Goal: Information Seeking & Learning: Learn about a topic

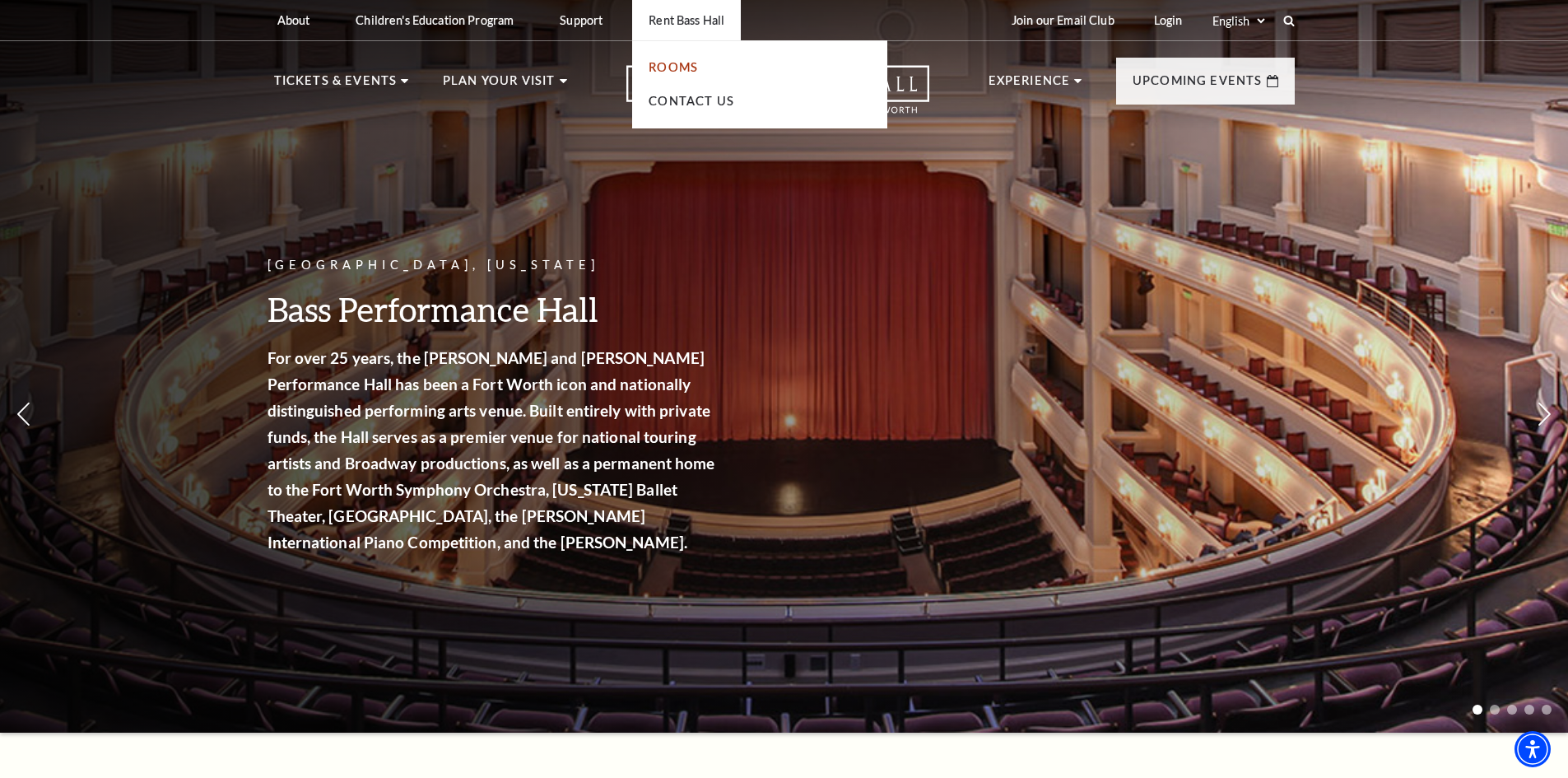
click at [676, 61] on link "Rooms" at bounding box center [673, 67] width 49 height 14
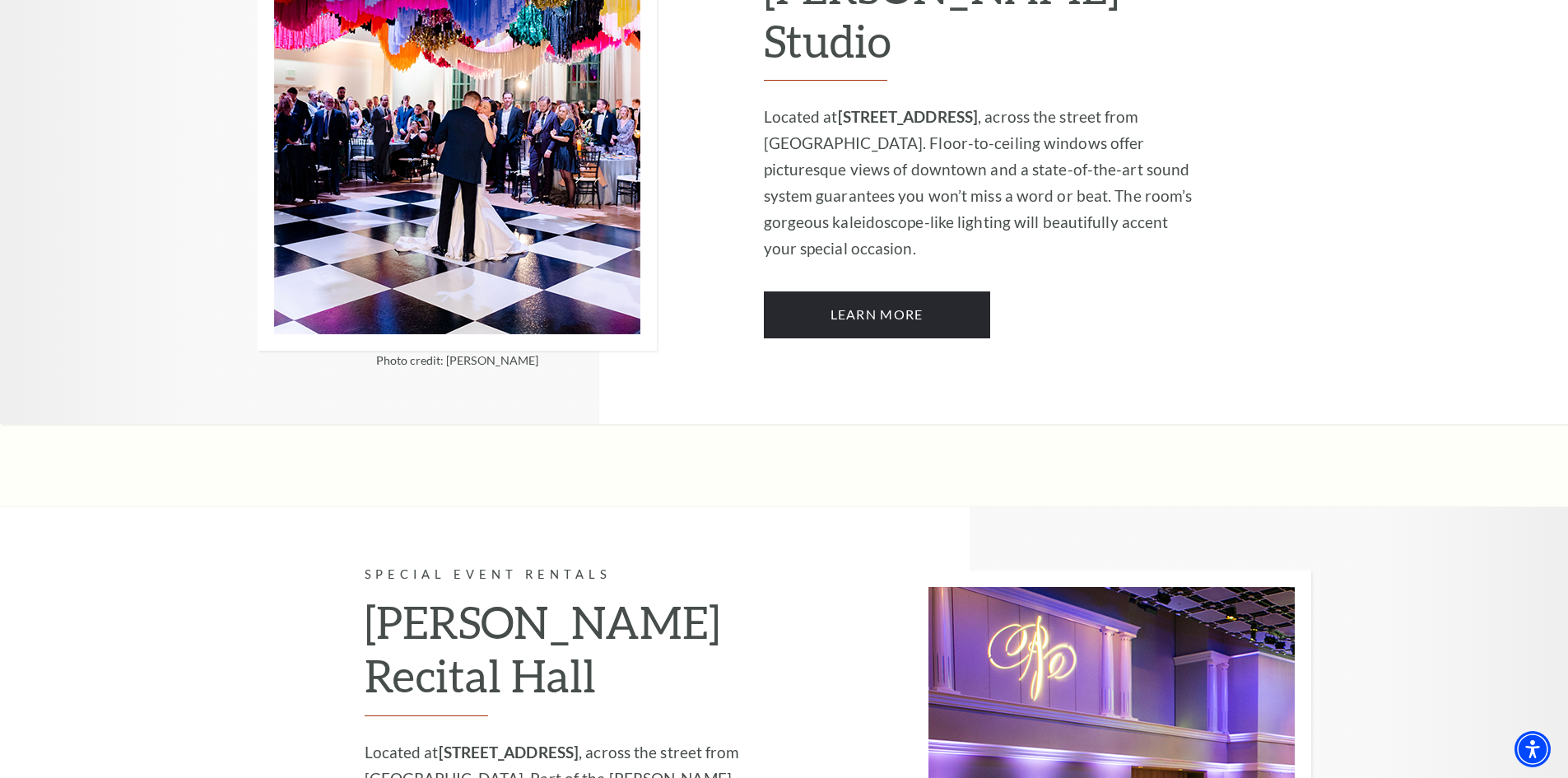
scroll to position [1618, 0]
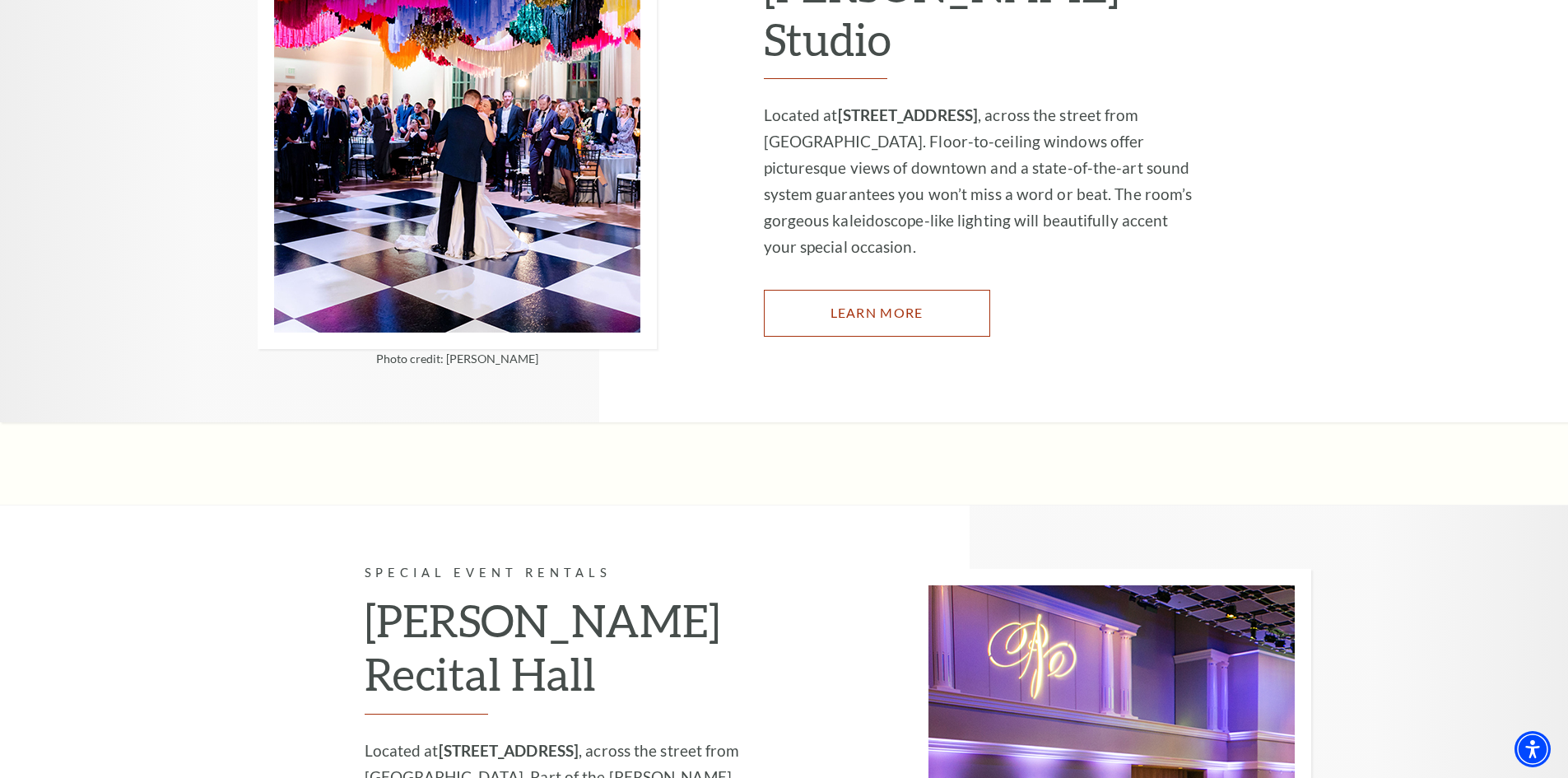
click at [838, 290] on link "Learn More" at bounding box center [877, 312] width 226 height 46
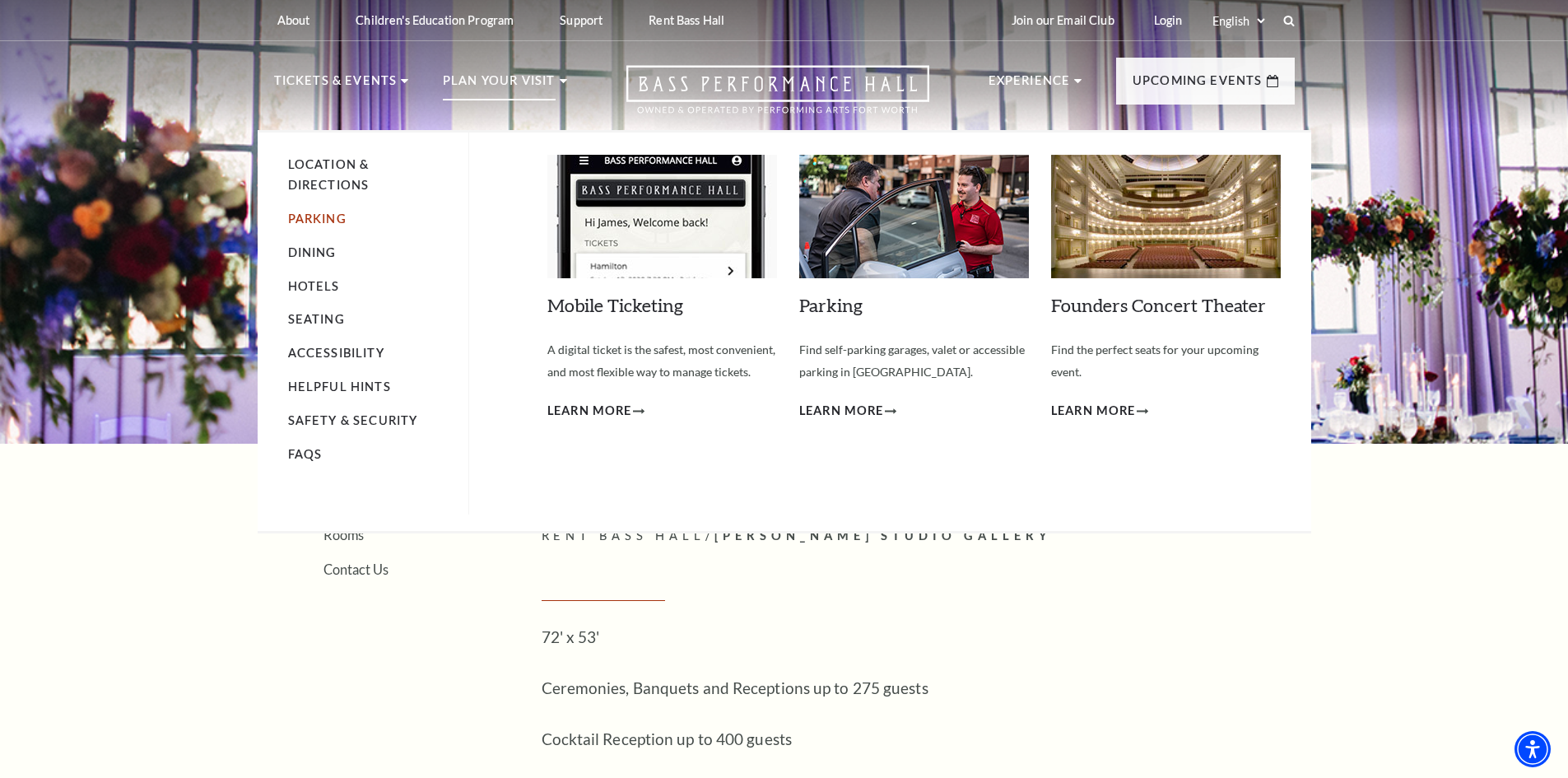
click at [326, 212] on link "Parking" at bounding box center [317, 218] width 59 height 14
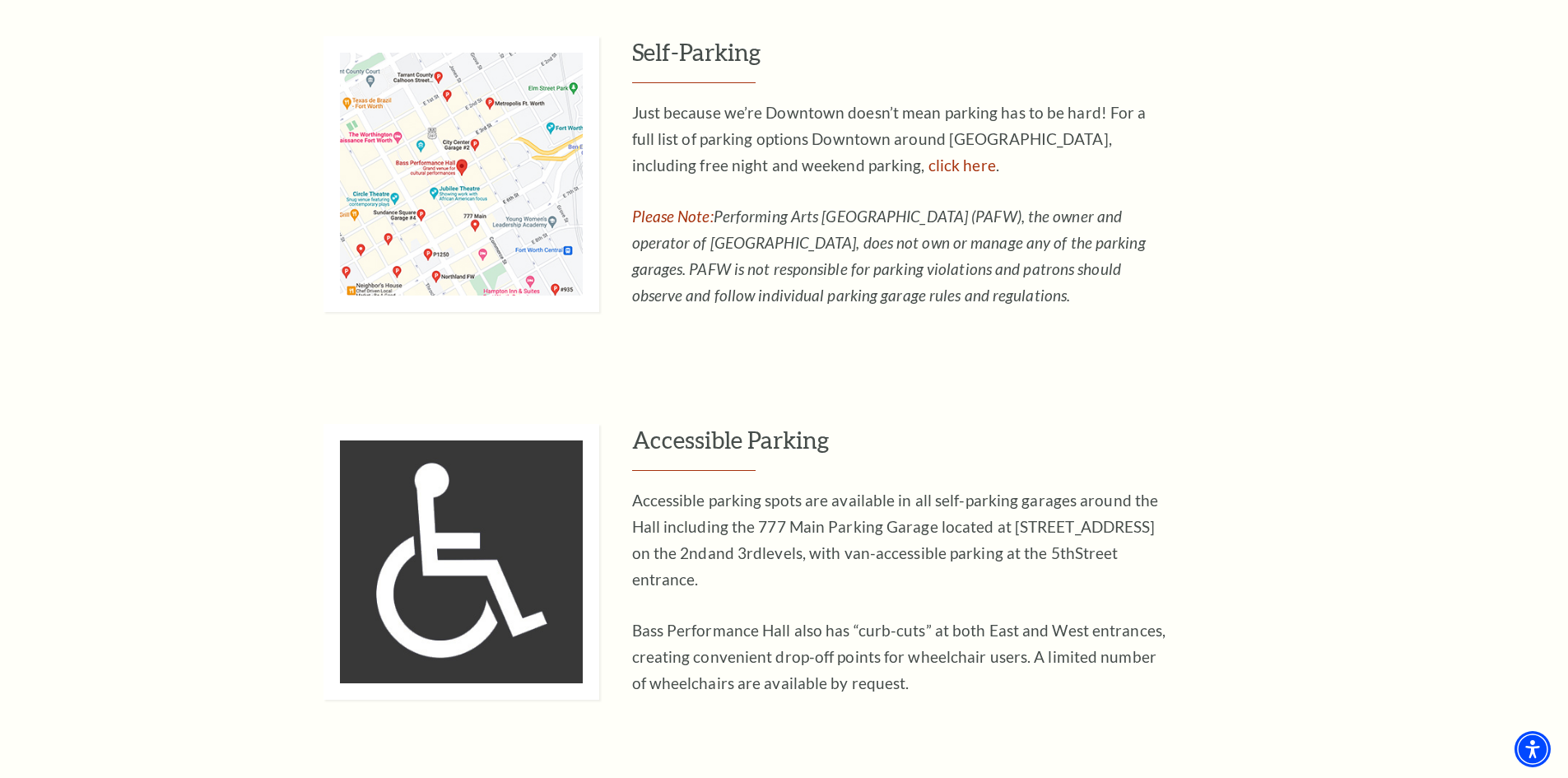
scroll to position [1235, 0]
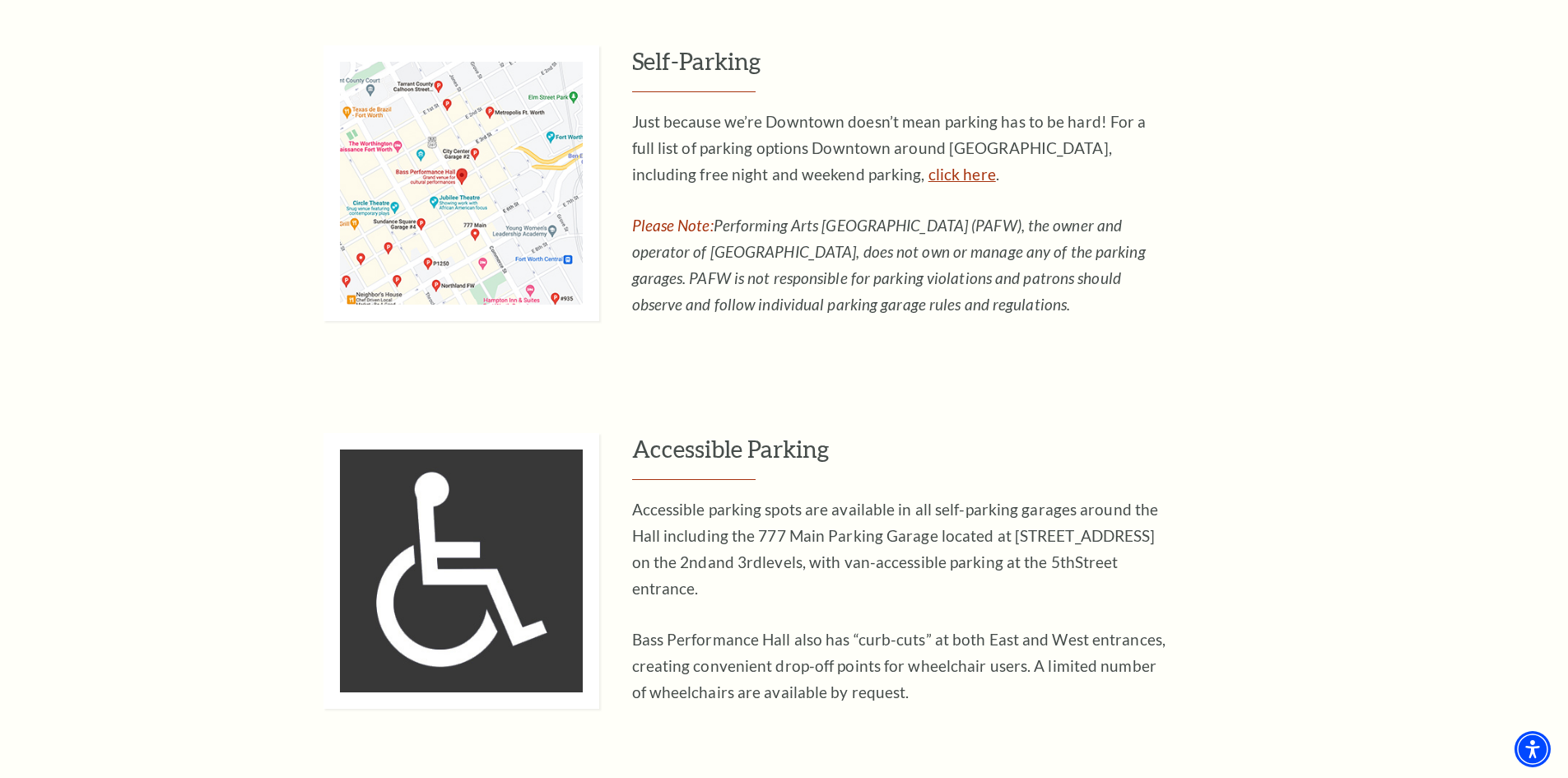
click at [929, 172] on link "click here" at bounding box center [963, 174] width 67 height 19
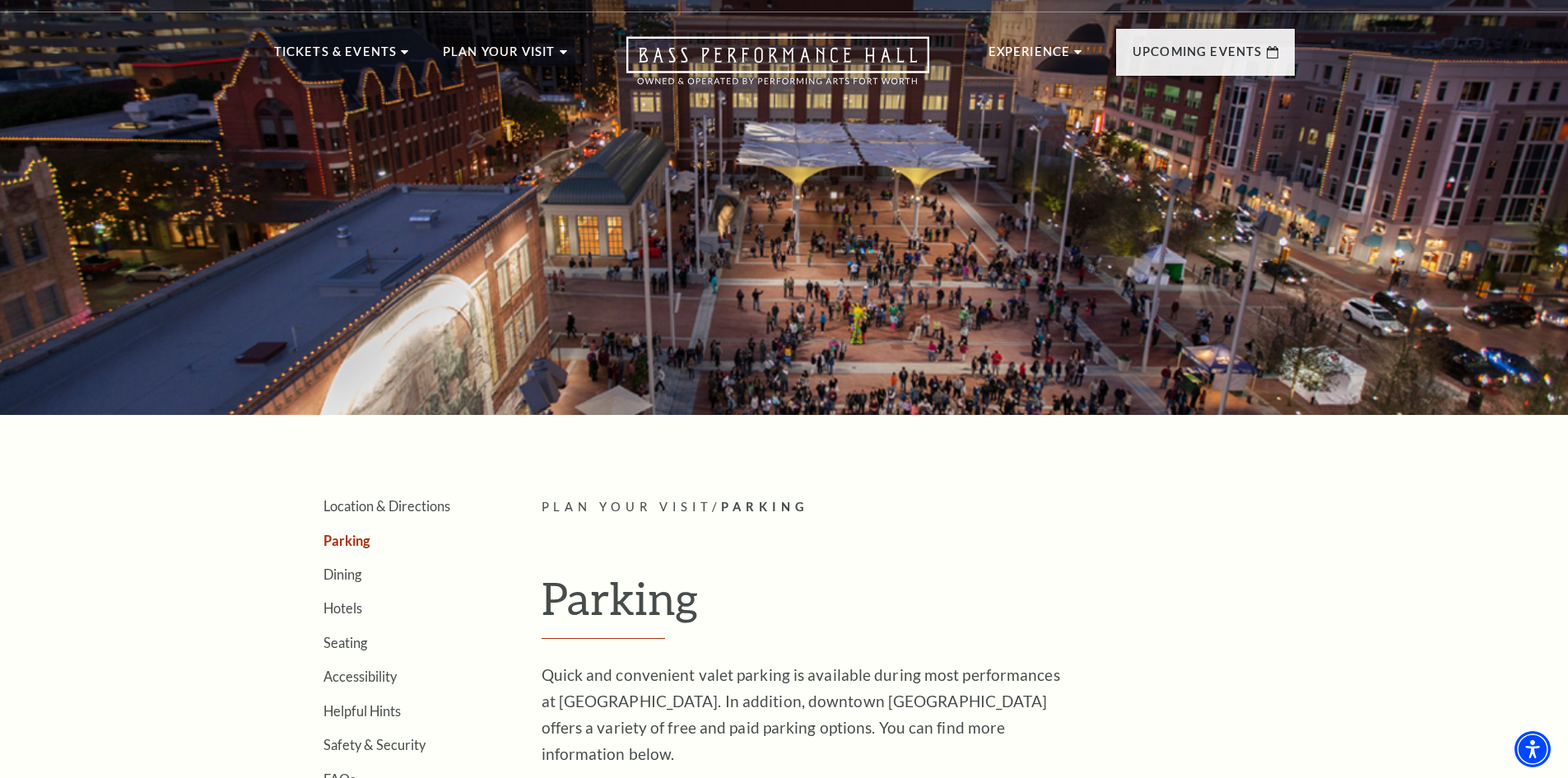
scroll to position [0, 0]
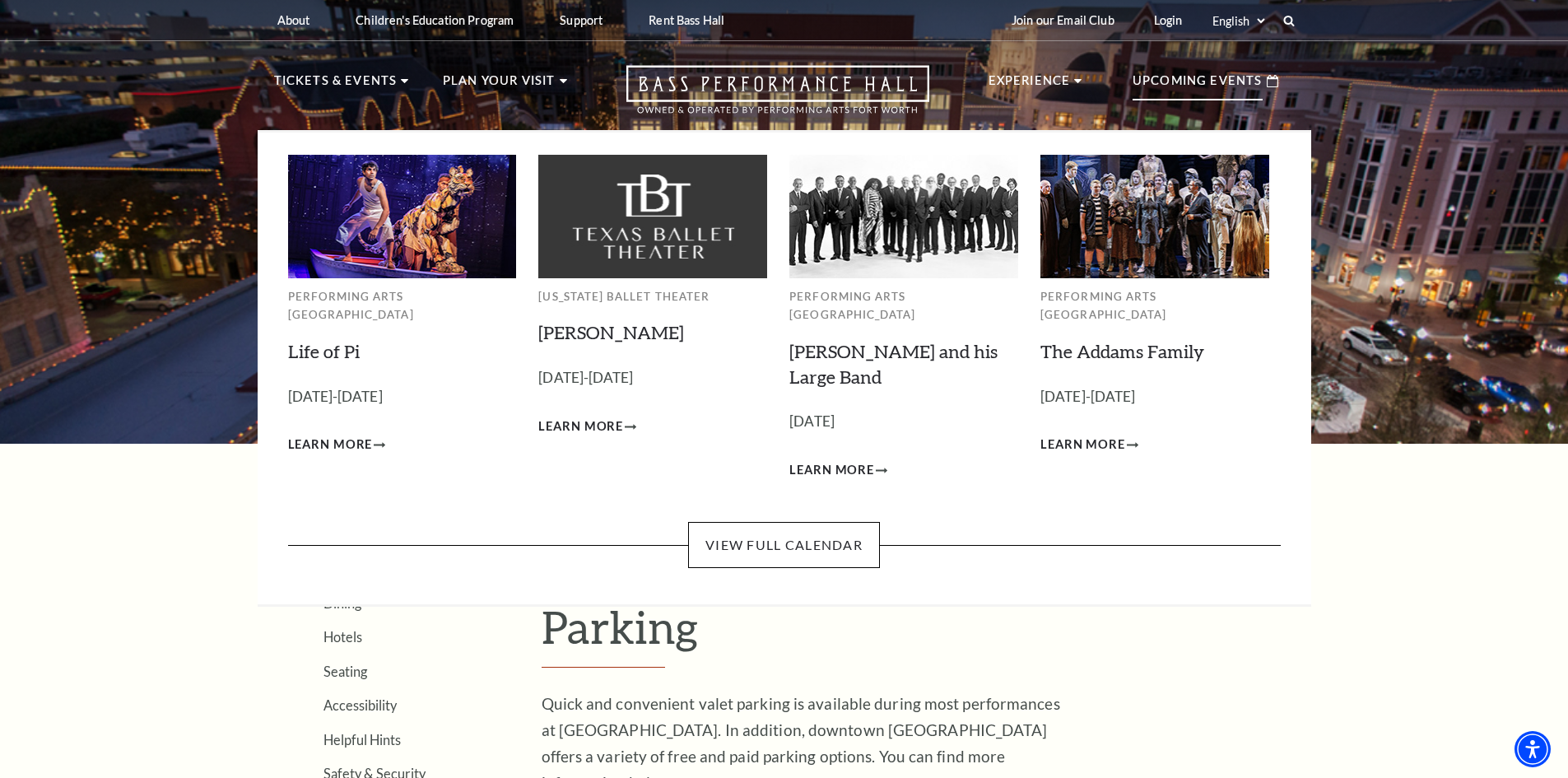
click at [1204, 85] on p "Upcoming Events" at bounding box center [1197, 85] width 130 height 29
click at [1097, 435] on span "Learn More" at bounding box center [1082, 445] width 85 height 21
click at [1232, 81] on p "Upcoming Events" at bounding box center [1197, 85] width 130 height 29
click at [322, 340] on link "Life of Pi" at bounding box center [323, 351] width 72 height 22
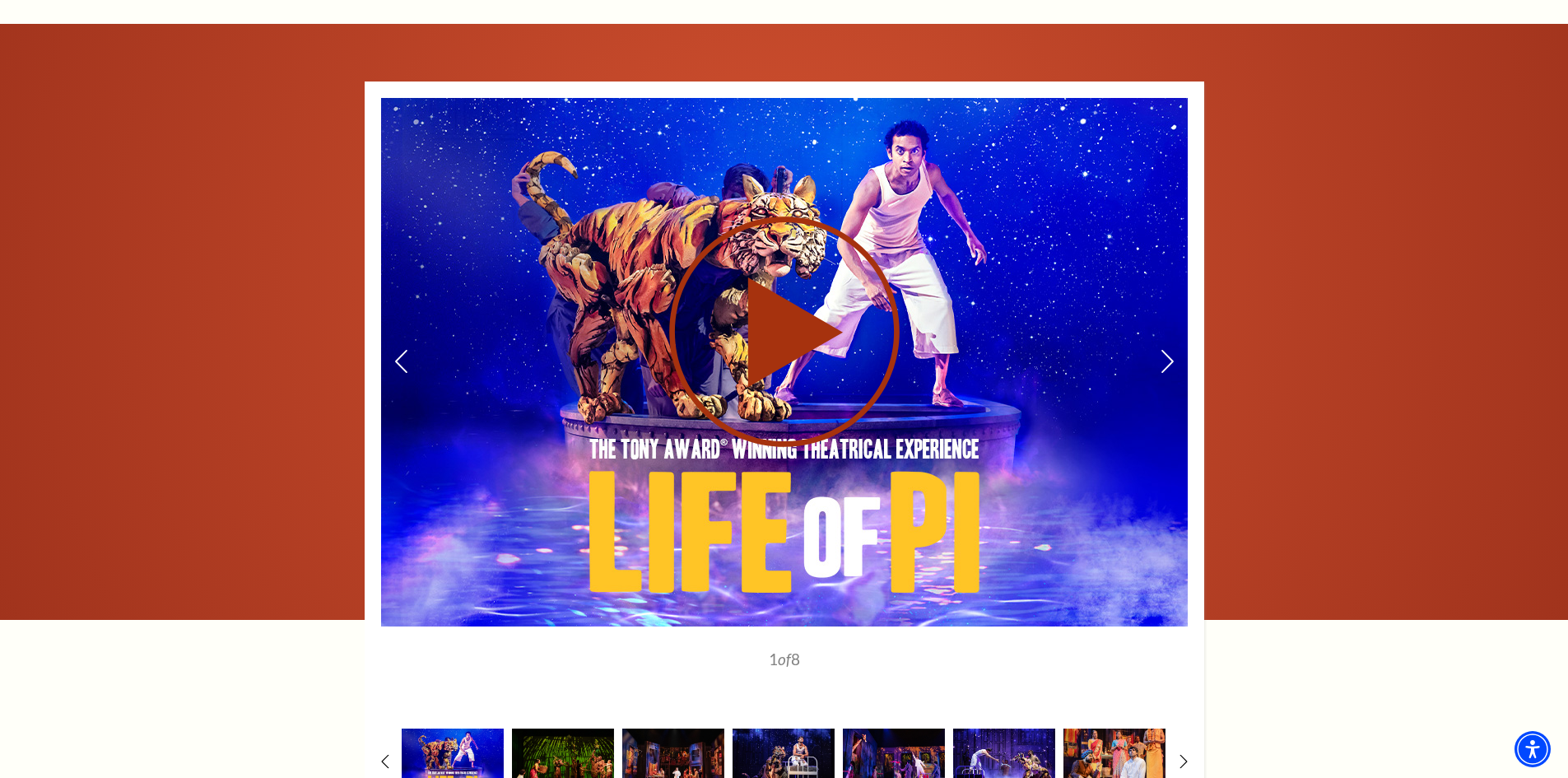
scroll to position [2387, 0]
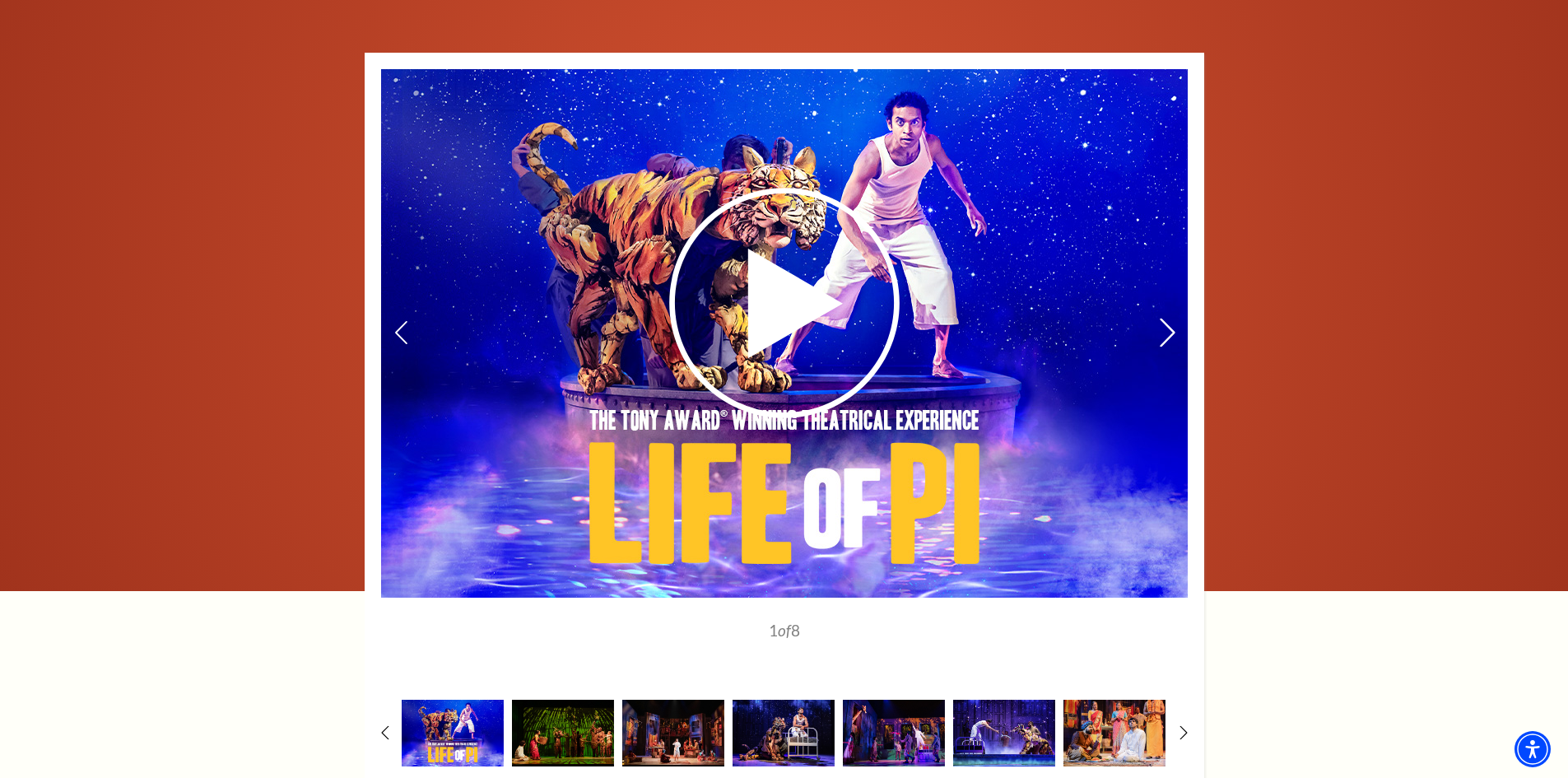
click at [1170, 318] on icon at bounding box center [1167, 332] width 17 height 28
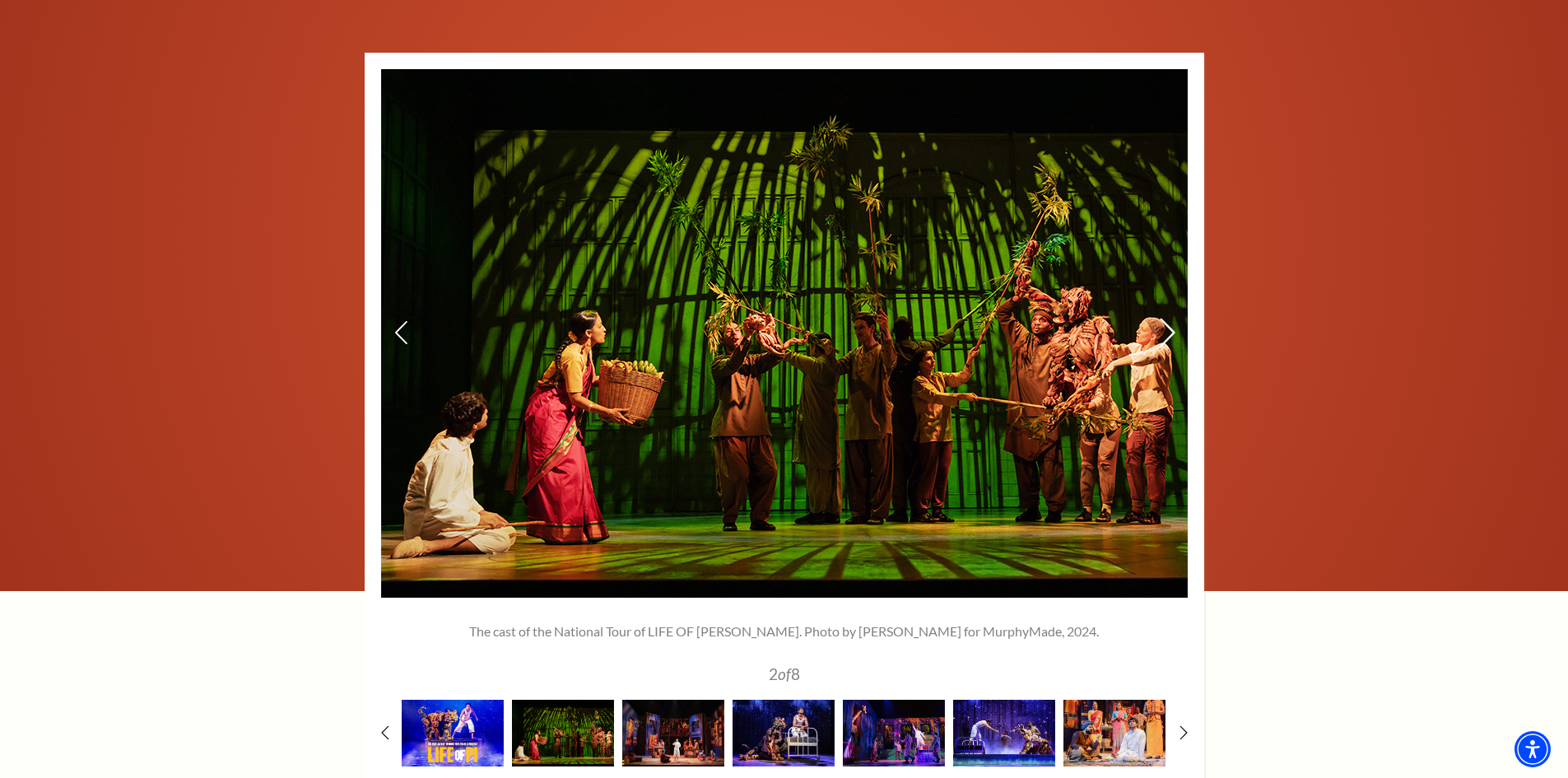
click at [1170, 318] on icon at bounding box center [1167, 332] width 17 height 28
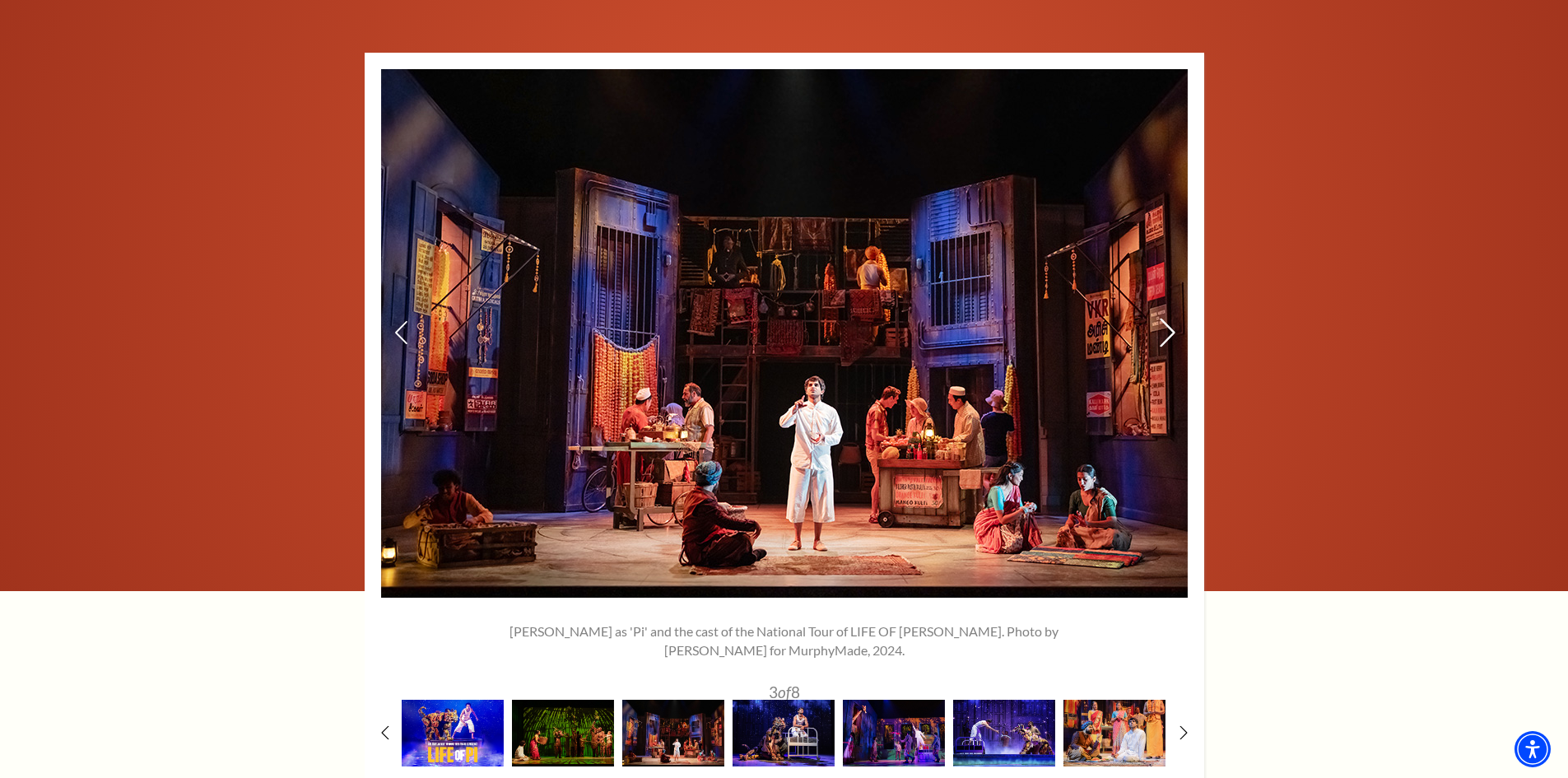
click at [1170, 318] on icon at bounding box center [1167, 332] width 17 height 28
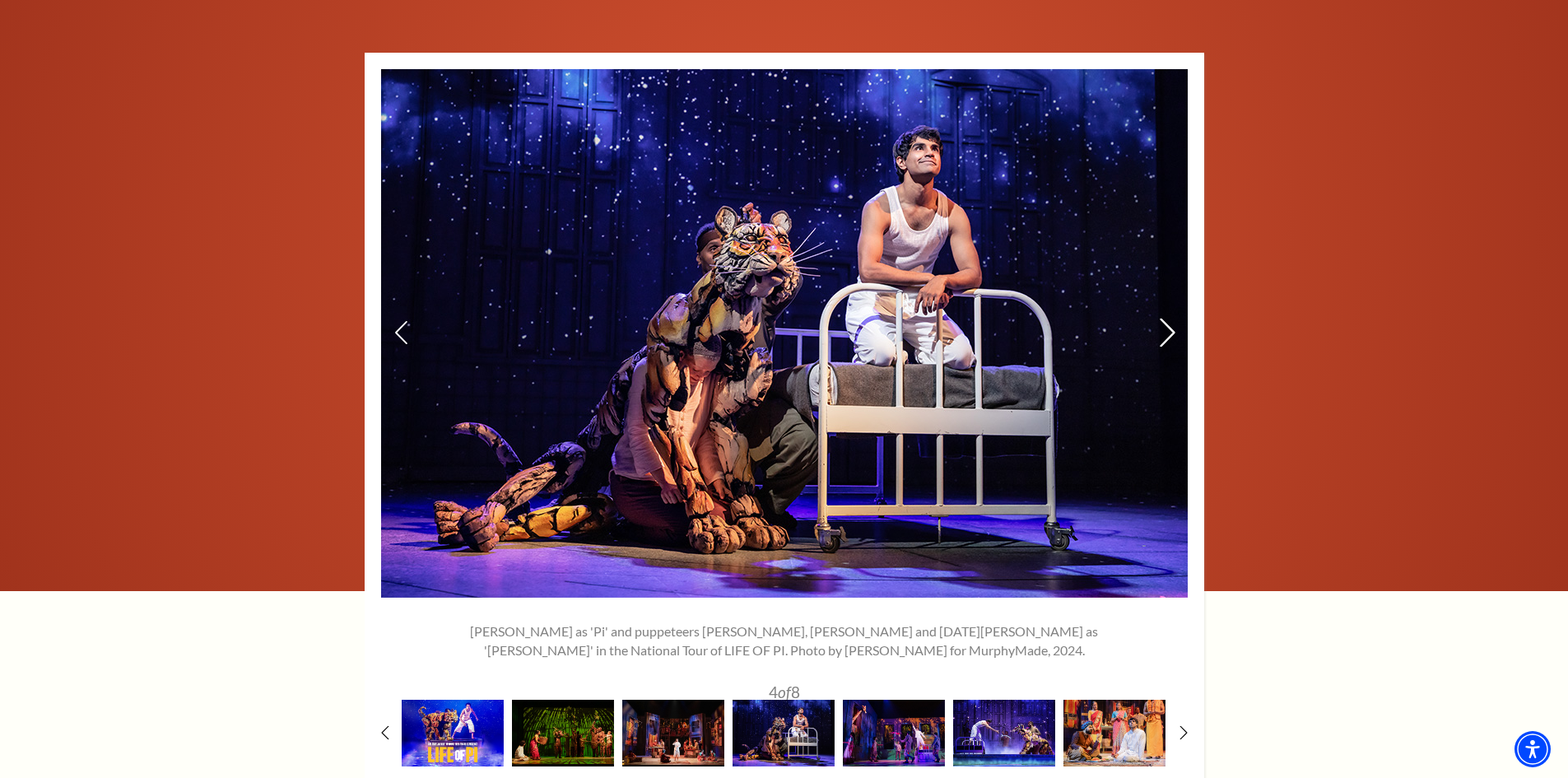
click at [1170, 318] on icon at bounding box center [1167, 332] width 17 height 28
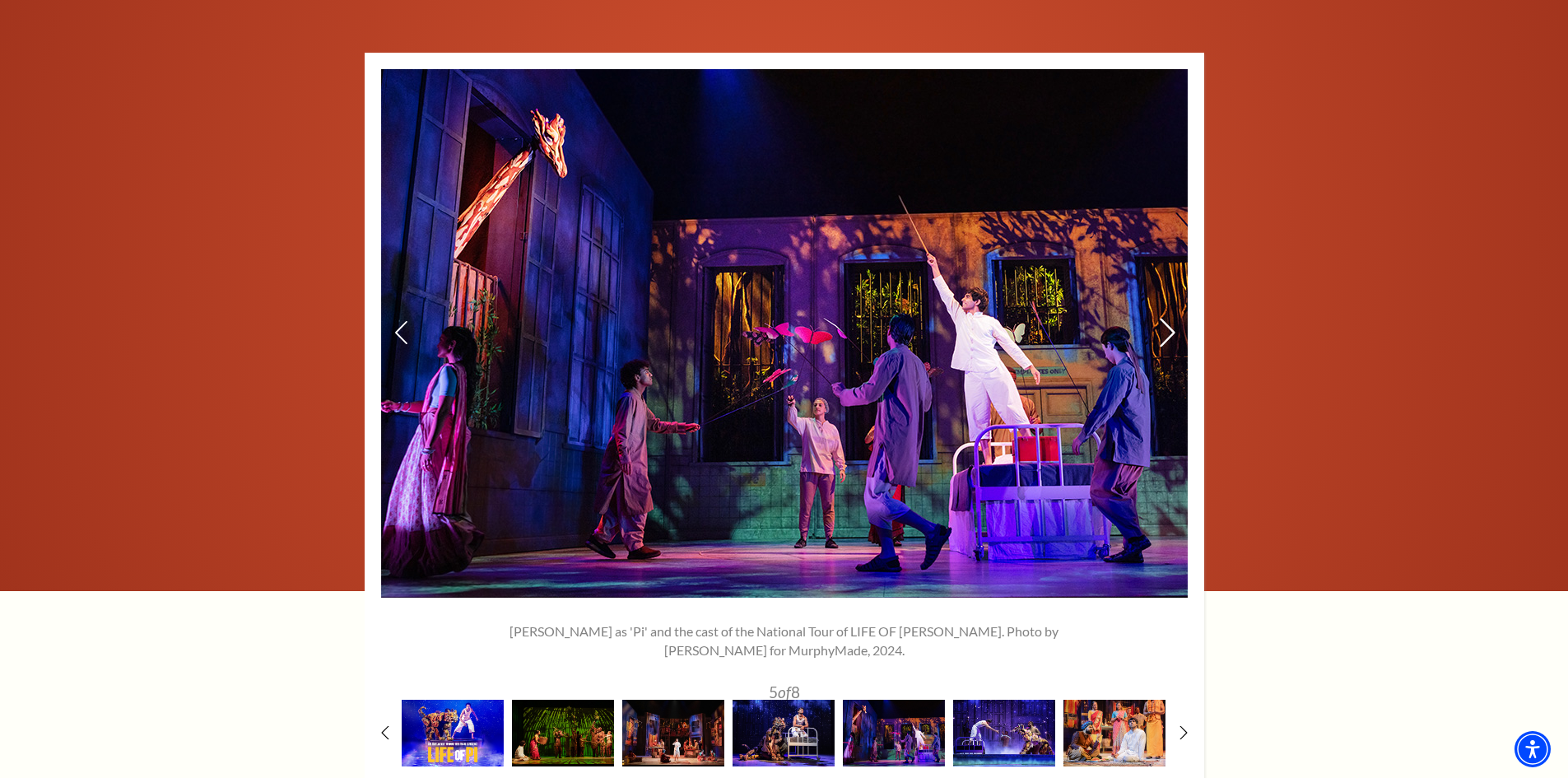
click at [1170, 318] on icon at bounding box center [1167, 332] width 17 height 28
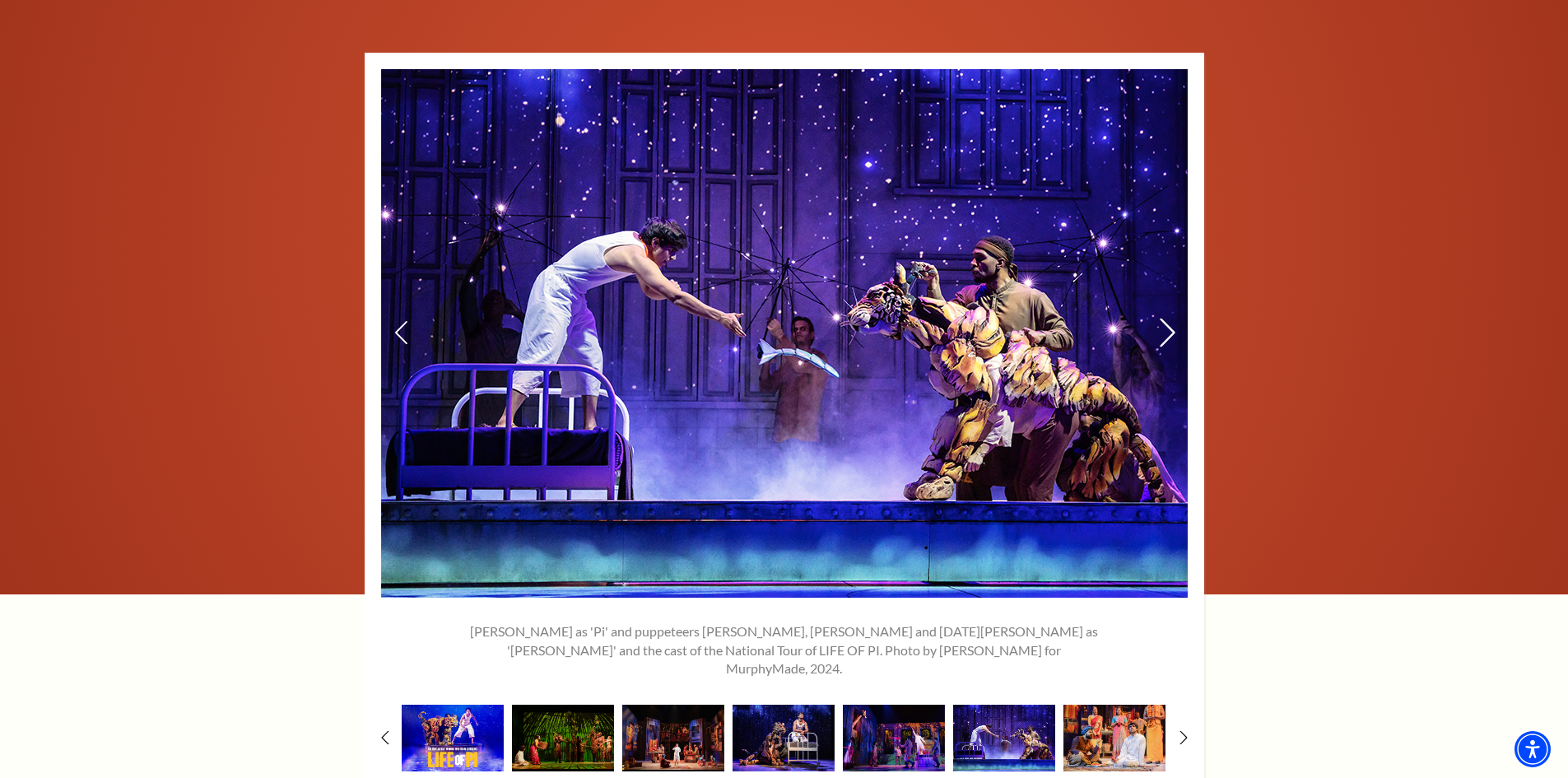
click at [1170, 318] on icon at bounding box center [1167, 332] width 17 height 28
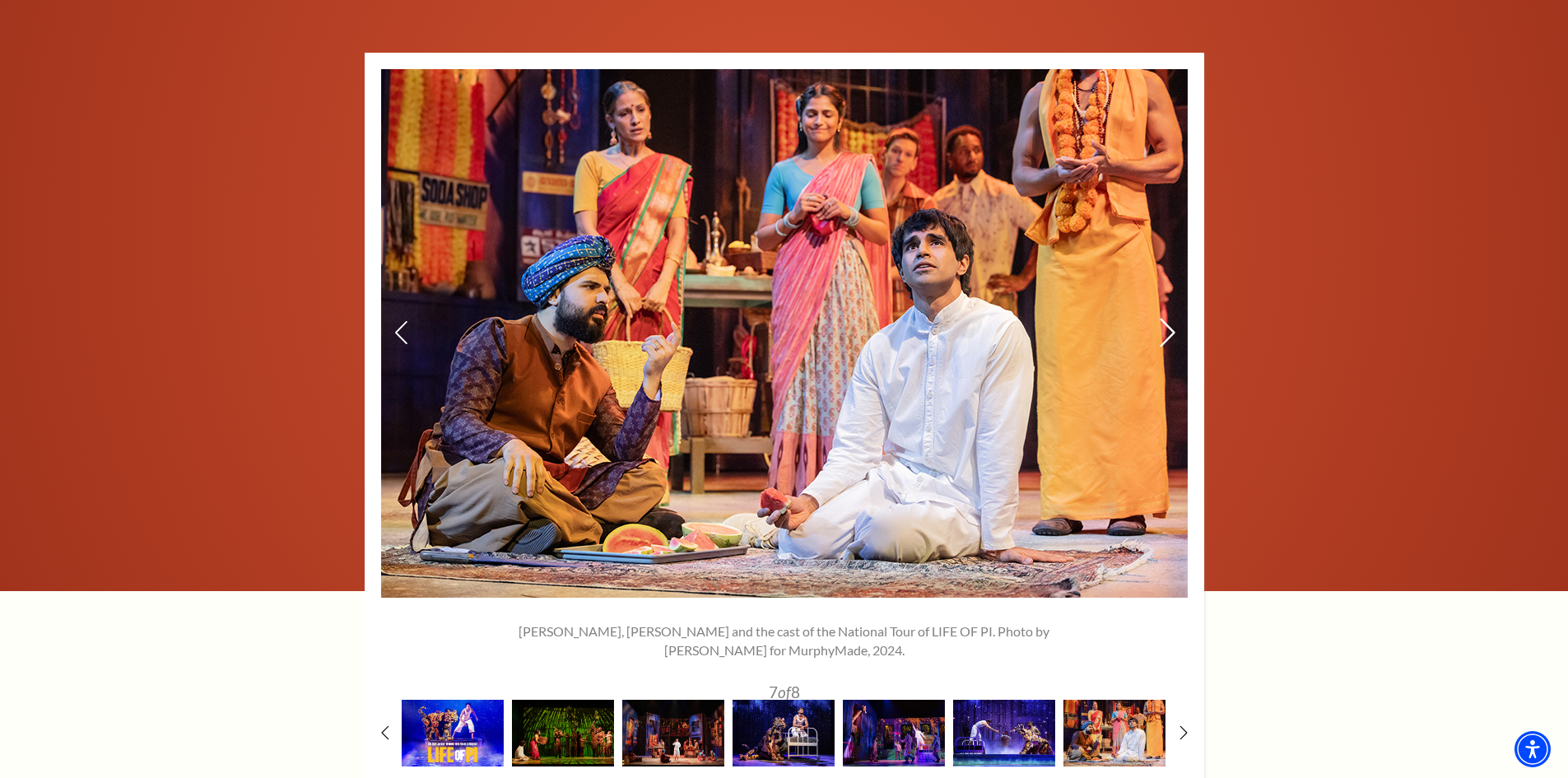
click at [1170, 318] on icon at bounding box center [1167, 332] width 17 height 28
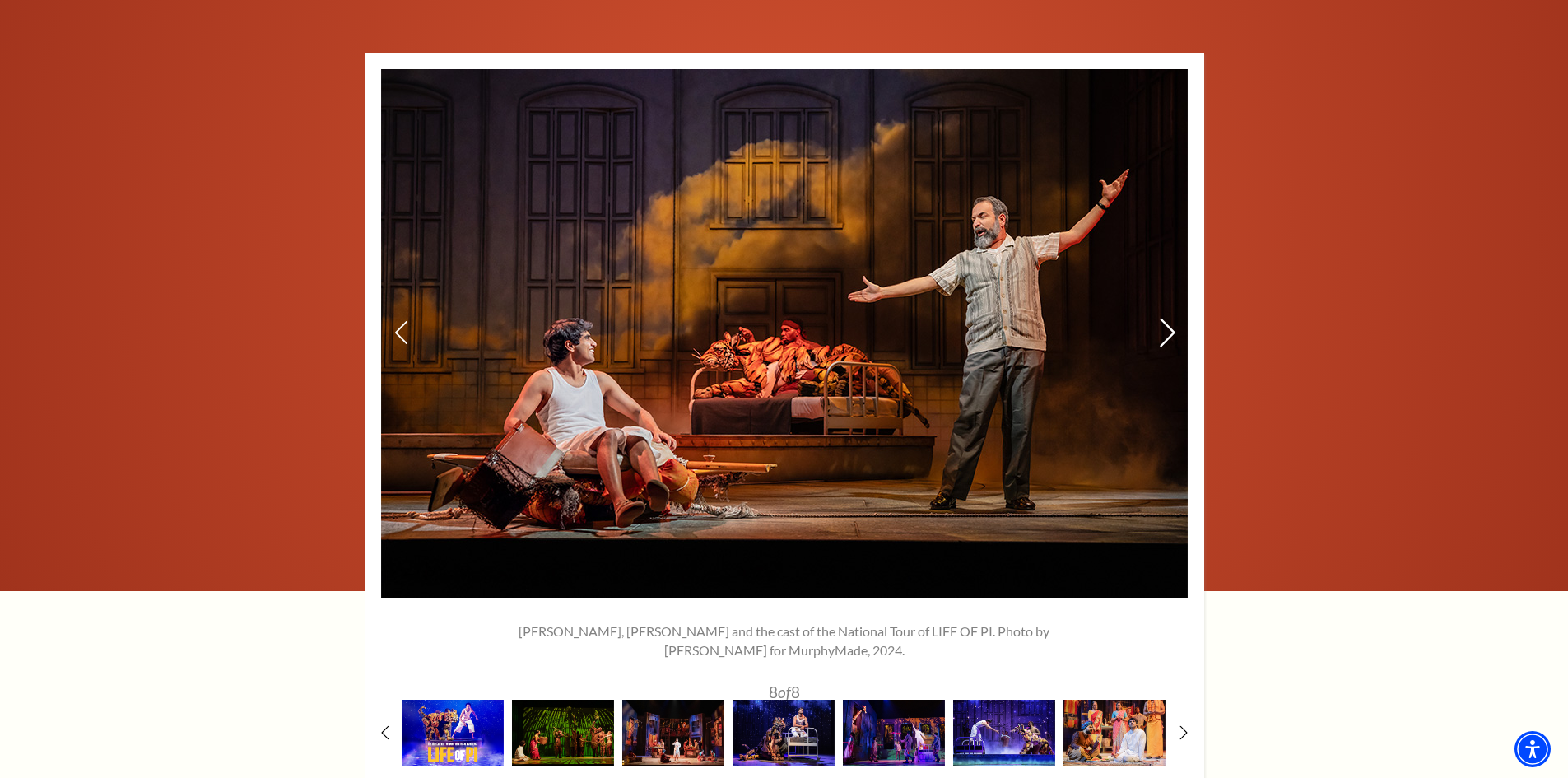
click at [1170, 318] on icon at bounding box center [1167, 332] width 17 height 28
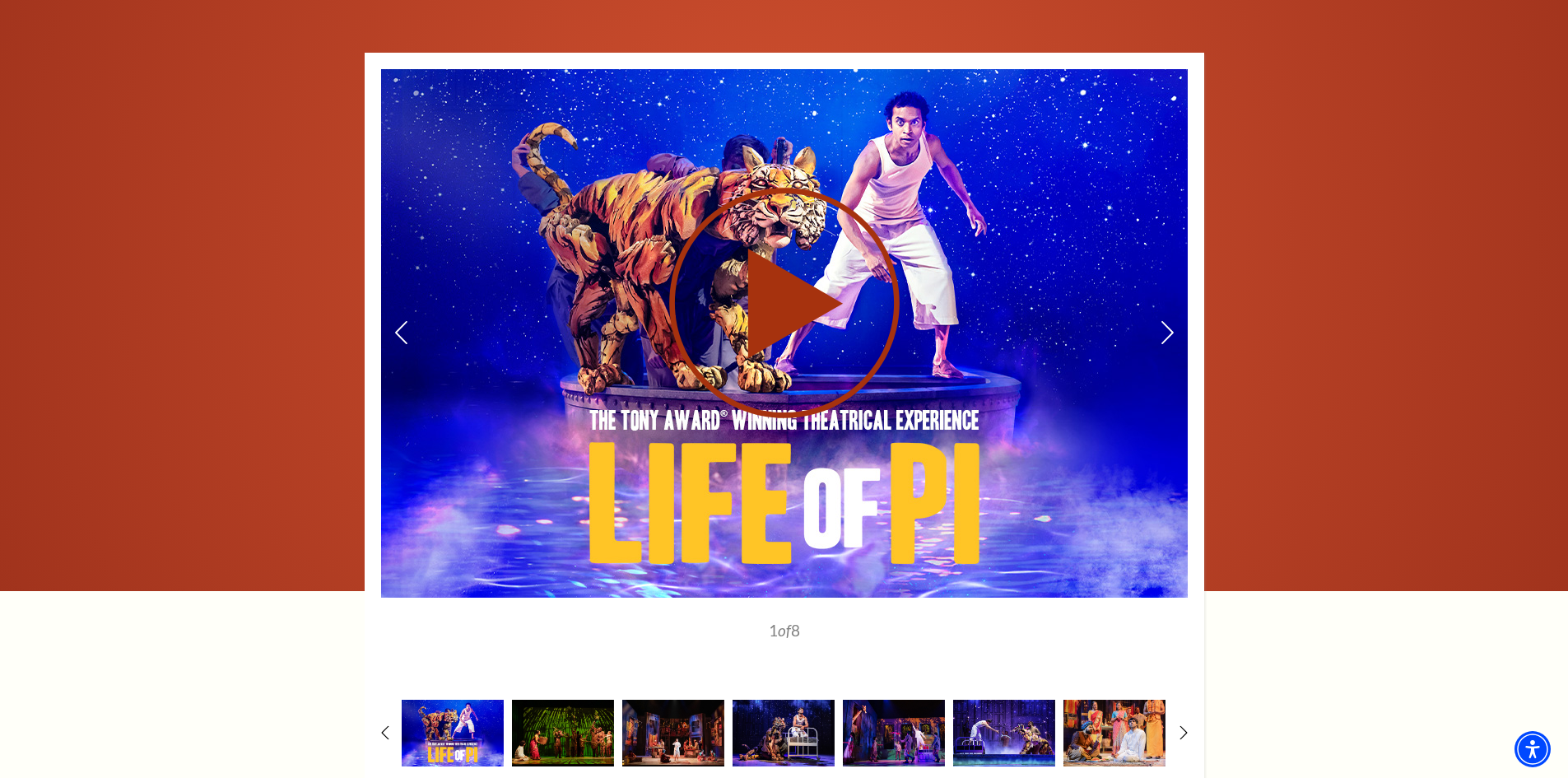
click at [787, 255] on use at bounding box center [784, 304] width 230 height 230
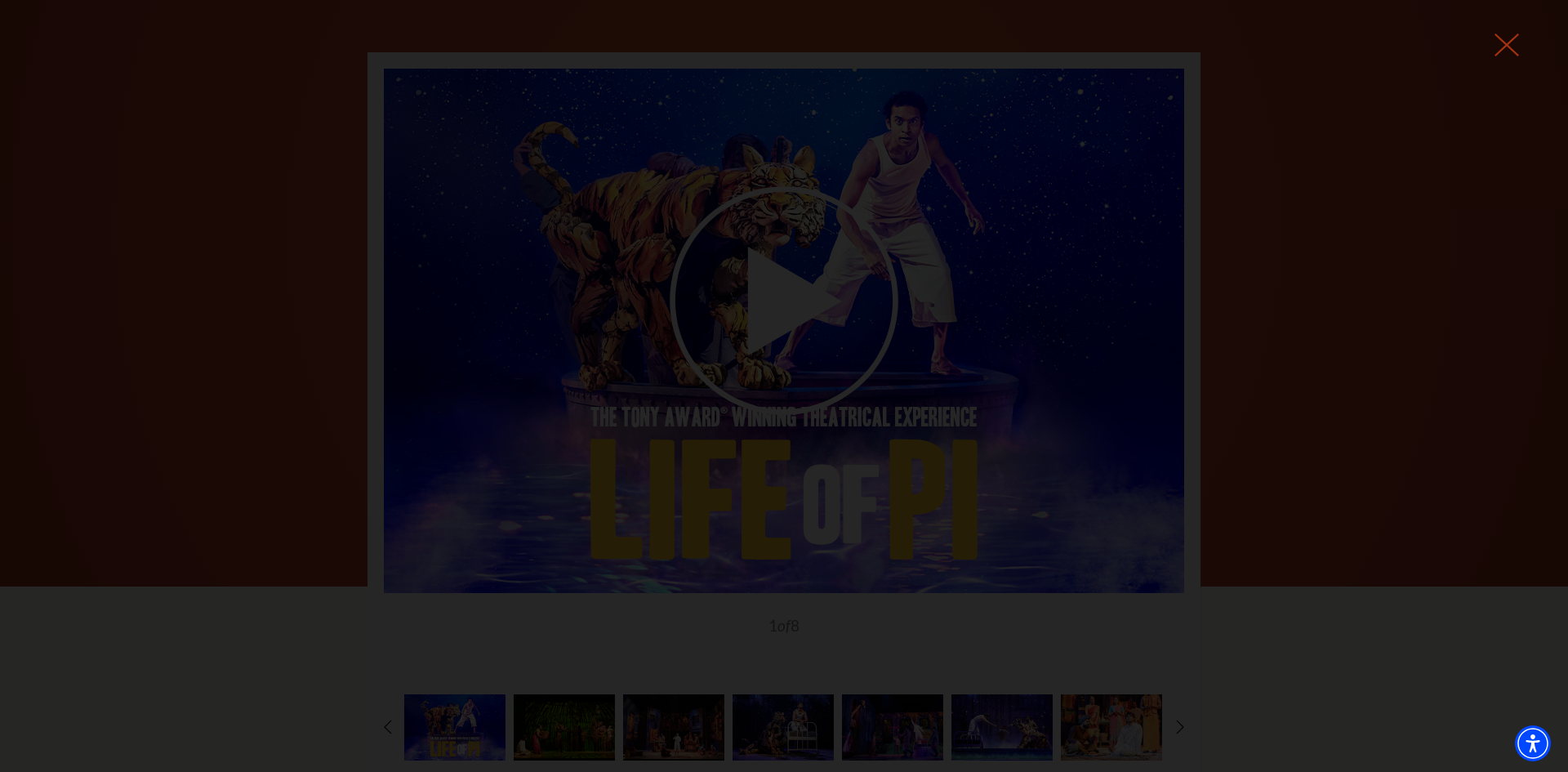
click at [1515, 41] on icon at bounding box center [1507, 45] width 25 height 25
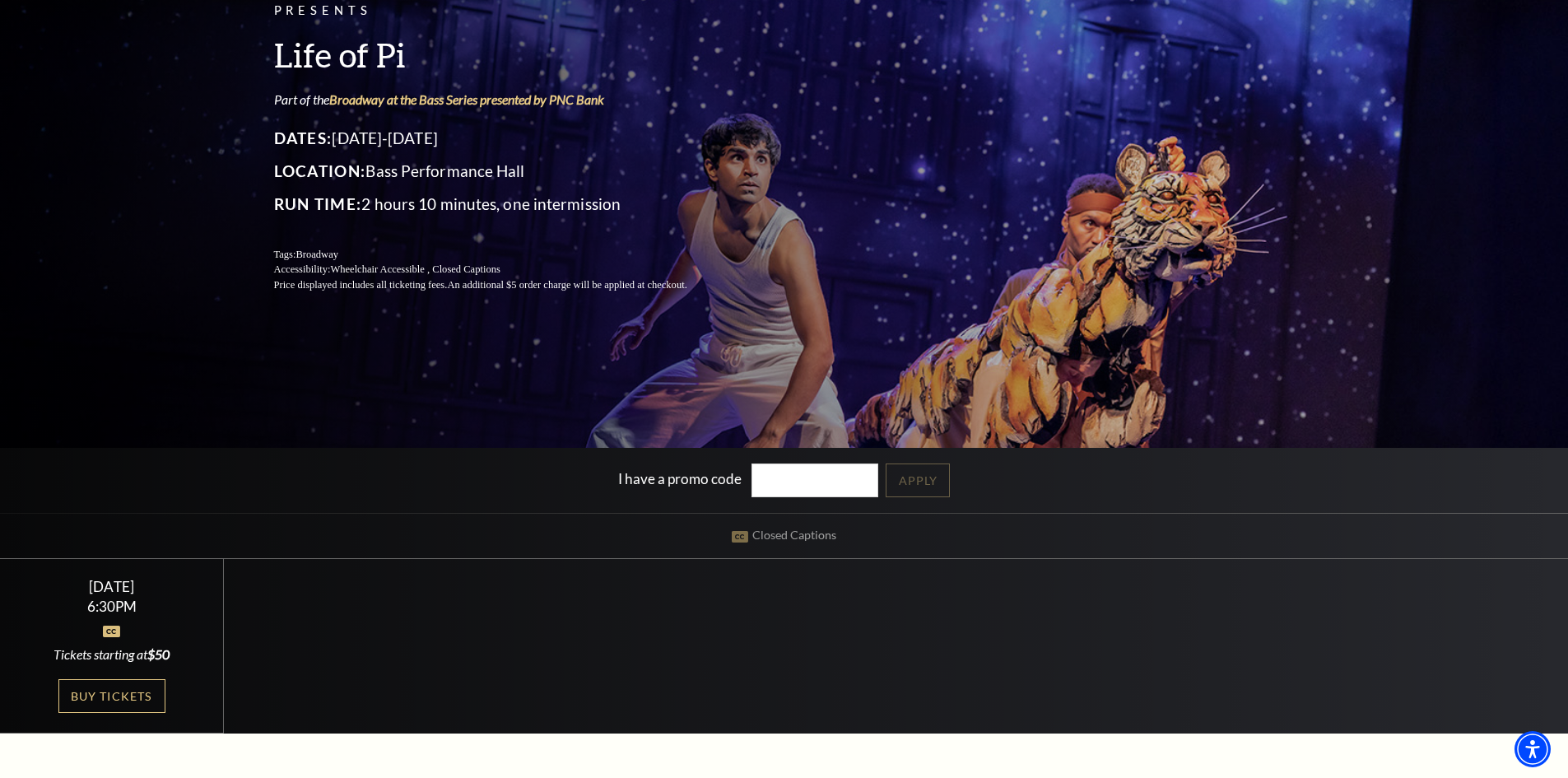
scroll to position [0, 0]
